Goal: Task Accomplishment & Management: Use online tool/utility

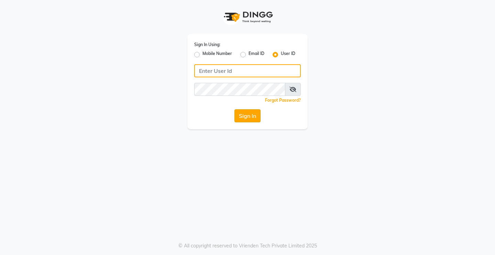
type input "Rimshamakeover123"
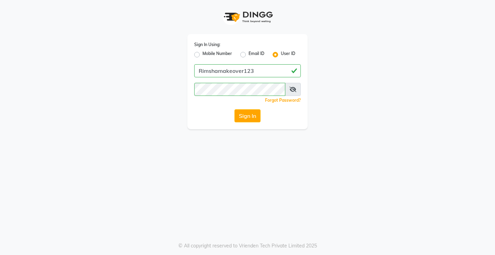
click at [255, 119] on button "Sign In" at bounding box center [247, 115] width 26 height 13
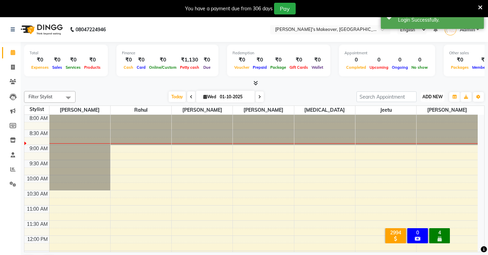
click at [432, 98] on span "ADD NEW" at bounding box center [433, 96] width 20 height 5
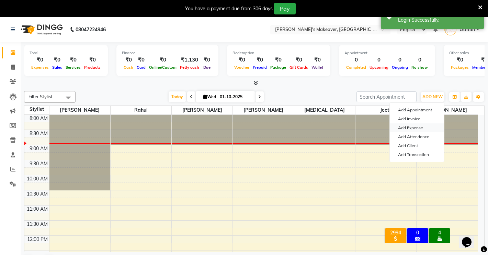
click at [425, 125] on link "Add Expense" at bounding box center [417, 127] width 54 height 9
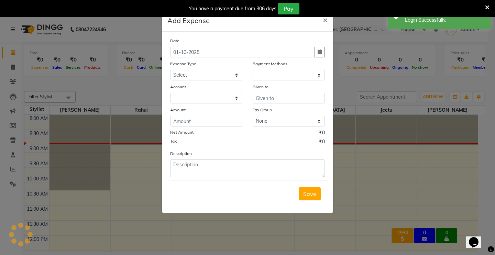
select select "1"
select select "6406"
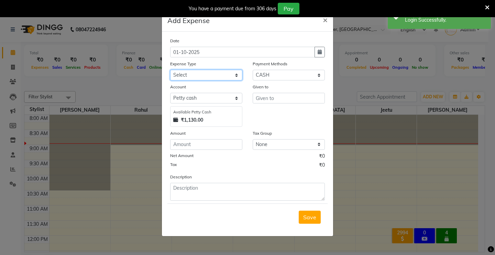
click at [201, 77] on select "Select Advance Salary Baba Bank Service Charges CLEANING Clinical charges DM SI…" at bounding box center [206, 75] width 72 height 11
select select "19374"
click at [170, 70] on select "Select Advance Salary Baba Bank Service Charges CLEANING Clinical charges DM SI…" at bounding box center [206, 75] width 72 height 11
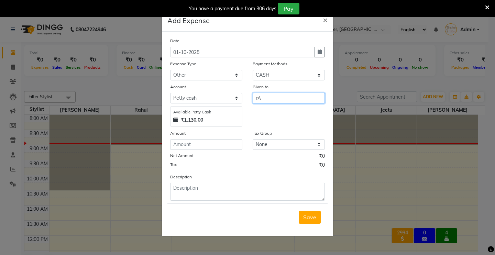
type input "r"
type input "[PERSON_NAME]"
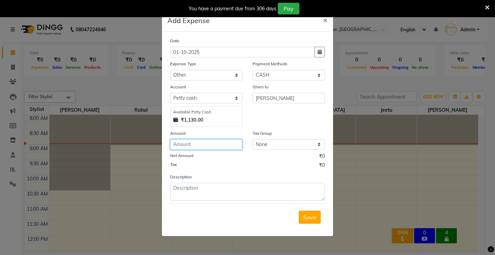
click at [224, 144] on input "number" at bounding box center [206, 144] width 72 height 11
type input "120"
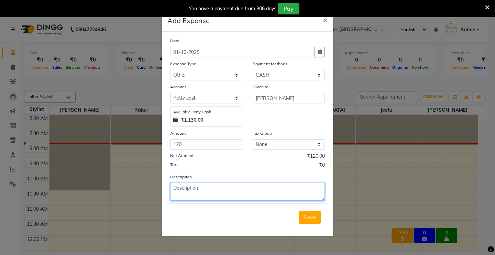
click at [227, 187] on textarea at bounding box center [247, 192] width 155 height 18
type textarea "d"
type textarea "[PERSON_NAME]"
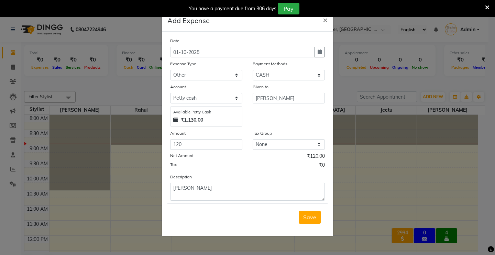
click at [317, 222] on button "Save" at bounding box center [310, 217] width 22 height 13
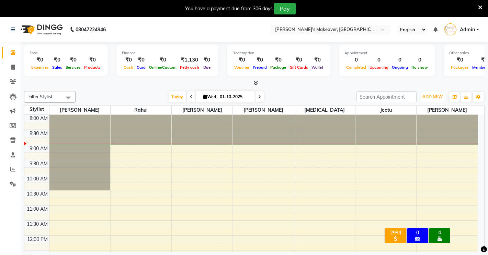
drag, startPoint x: 429, startPoint y: 99, endPoint x: 423, endPoint y: 102, distance: 6.9
click at [429, 98] on span "ADD NEW" at bounding box center [433, 96] width 20 height 5
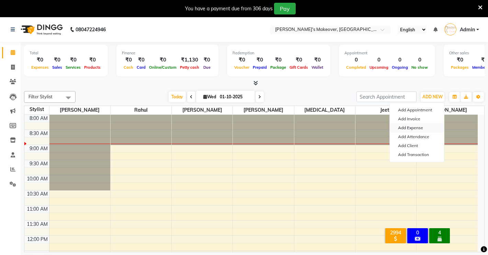
click at [409, 130] on link "Add Expense" at bounding box center [417, 127] width 54 height 9
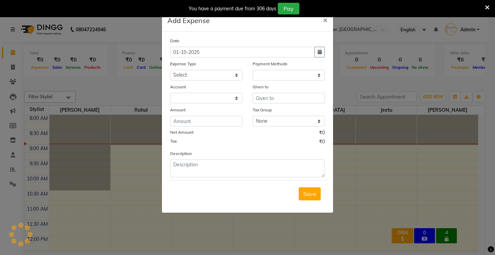
select select "1"
select select "6406"
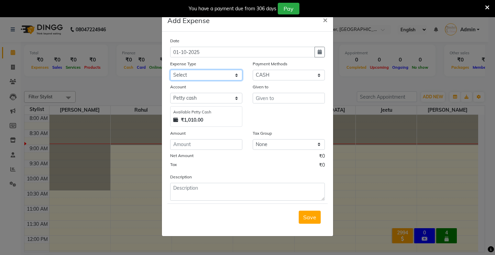
click at [192, 76] on select "Select Advance Salary Baba Bank Service Charges CLEANING Clinical charges DM SI…" at bounding box center [206, 75] width 72 height 11
select select "19381"
click at [170, 70] on select "Select Advance Salary Baba Bank Service Charges CLEANING Clinical charges DM SI…" at bounding box center [206, 75] width 72 height 11
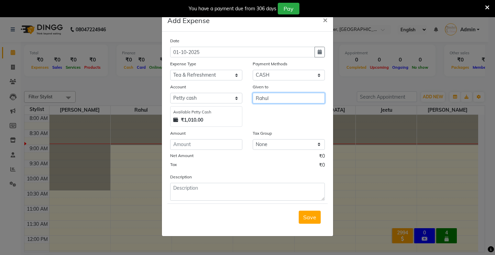
type input "Rahul"
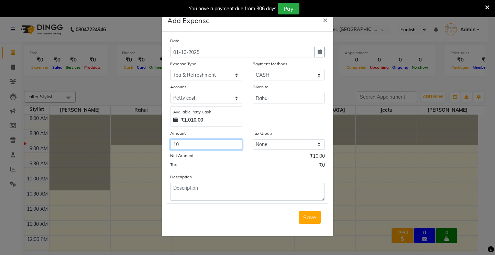
type input "10"
click at [299, 211] on button "Save" at bounding box center [310, 217] width 22 height 13
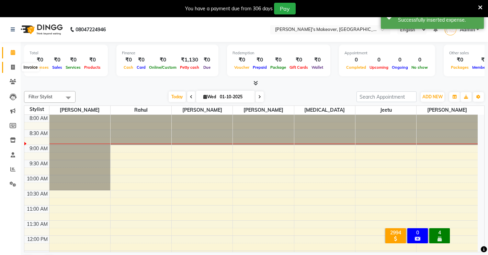
click at [10, 64] on span at bounding box center [13, 68] width 12 height 8
select select "service"
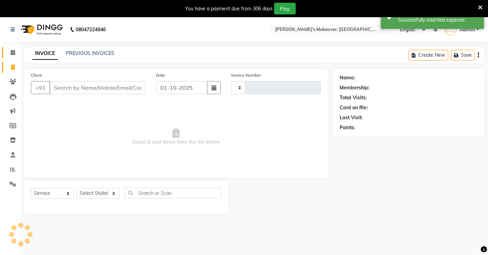
type input "4895"
select select "7317"
click at [12, 49] on span at bounding box center [13, 53] width 12 height 8
